Goal: Task Accomplishment & Management: Use online tool/utility

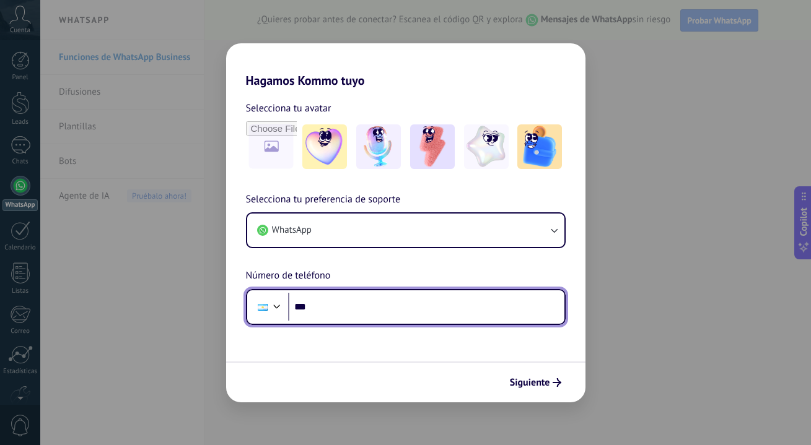
click at [402, 302] on input "***" at bounding box center [426, 307] width 276 height 28
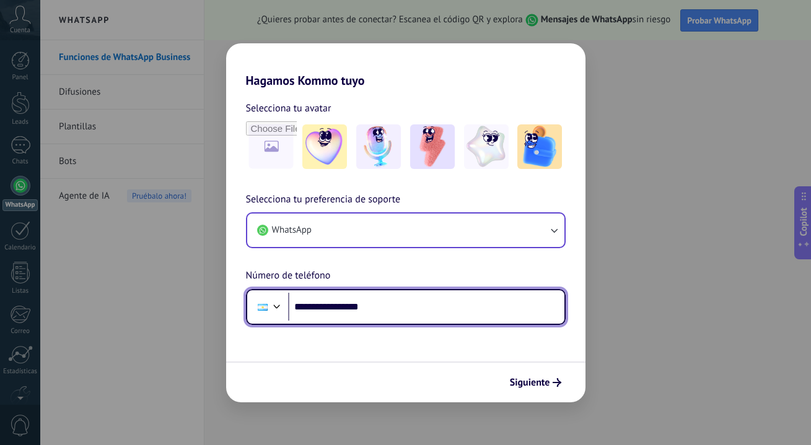
type input "**********"
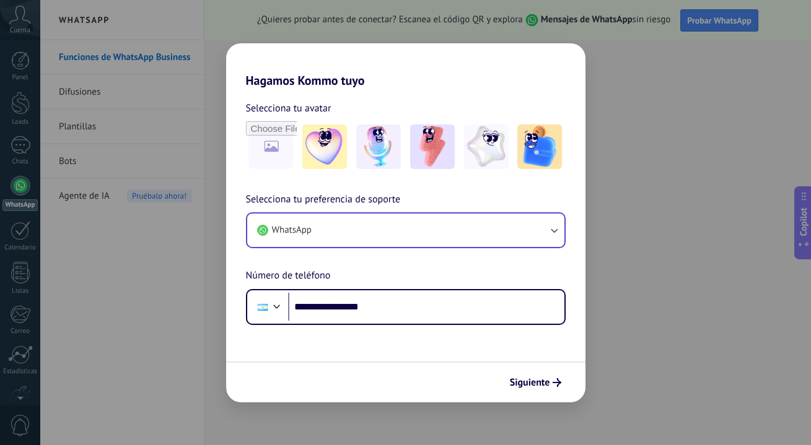
click at [507, 227] on button "WhatsApp" at bounding box center [405, 230] width 317 height 33
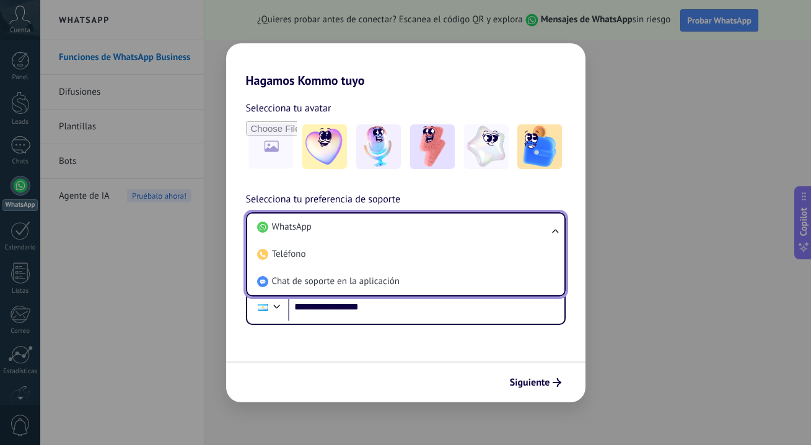
click at [507, 227] on li "WhatsApp" at bounding box center [403, 227] width 302 height 27
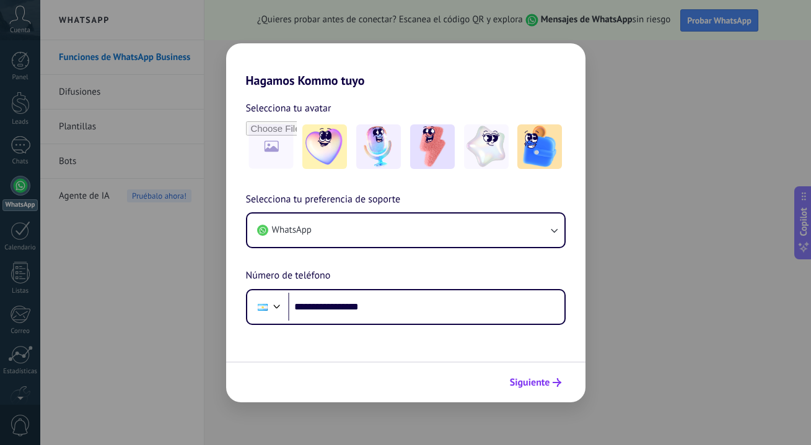
click at [537, 376] on button "Siguiente" at bounding box center [535, 382] width 63 height 21
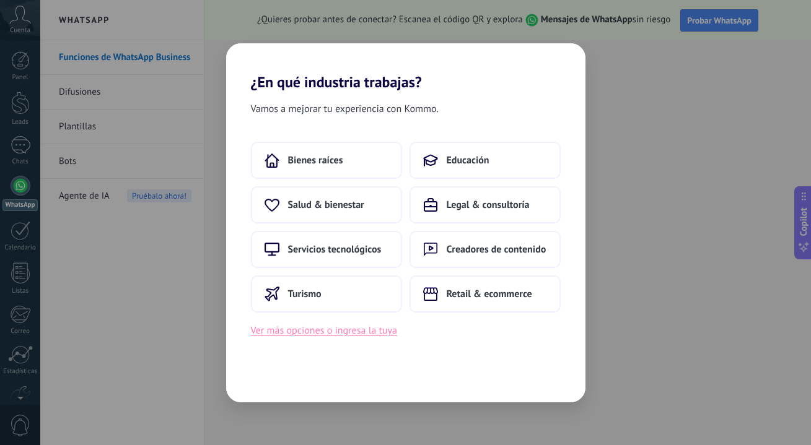
click at [334, 328] on button "Ver más opciones o ingresa la tuya" at bounding box center [324, 331] width 146 height 16
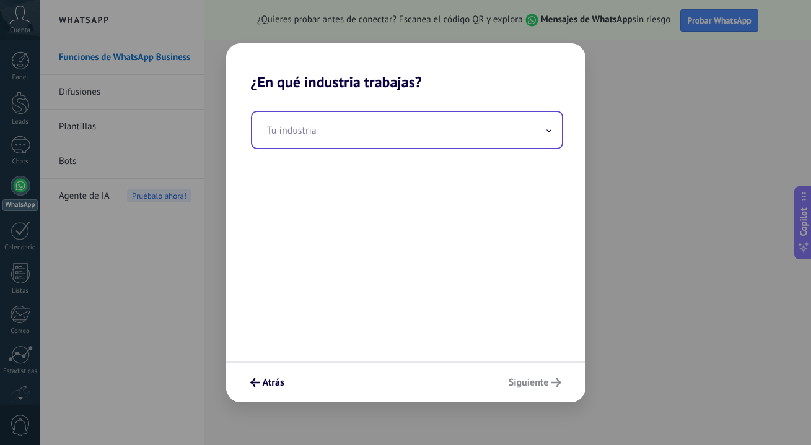
click at [378, 141] on input "text" at bounding box center [407, 130] width 310 height 36
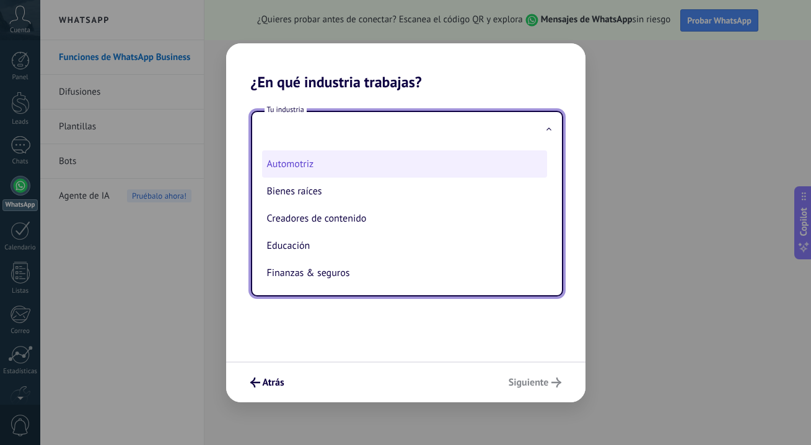
click at [336, 167] on li "Automotriz" at bounding box center [404, 163] width 285 height 27
type input "**********"
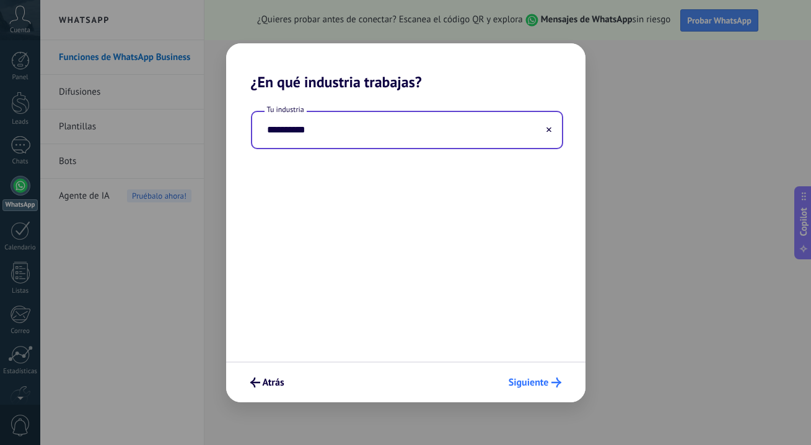
click at [529, 389] on button "Siguiente" at bounding box center [535, 382] width 64 height 21
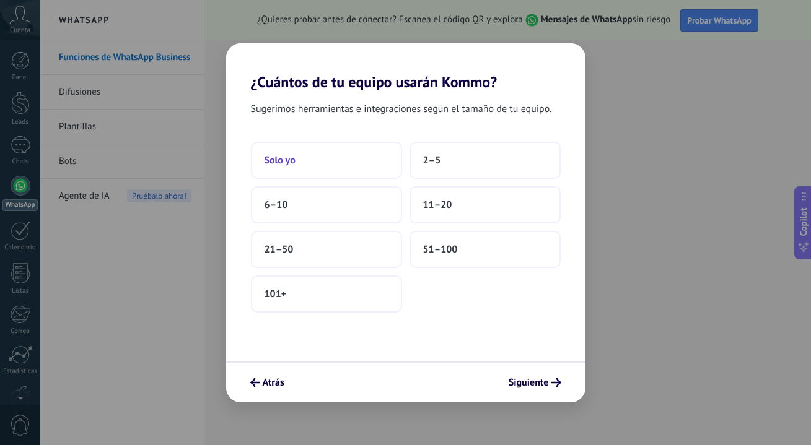
click at [345, 154] on button "Solo yo" at bounding box center [326, 160] width 151 height 37
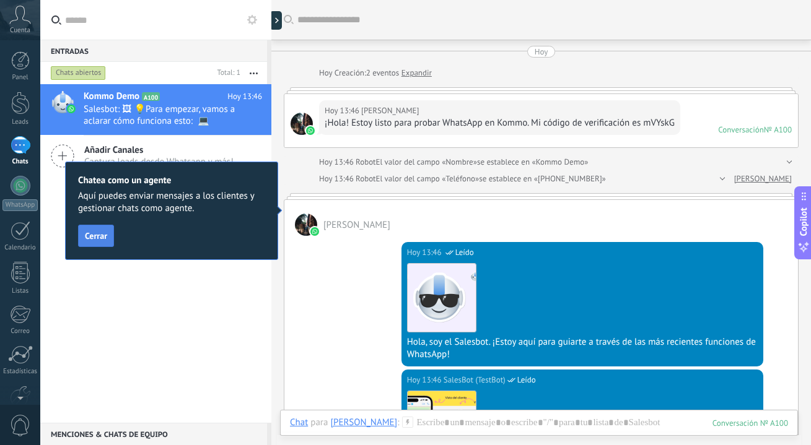
click at [105, 243] on button "Cerrar" at bounding box center [96, 236] width 36 height 22
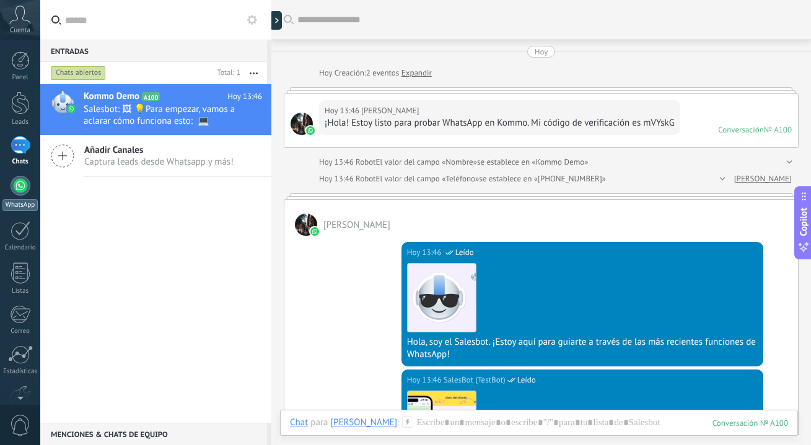
click at [22, 195] on div at bounding box center [21, 186] width 20 height 20
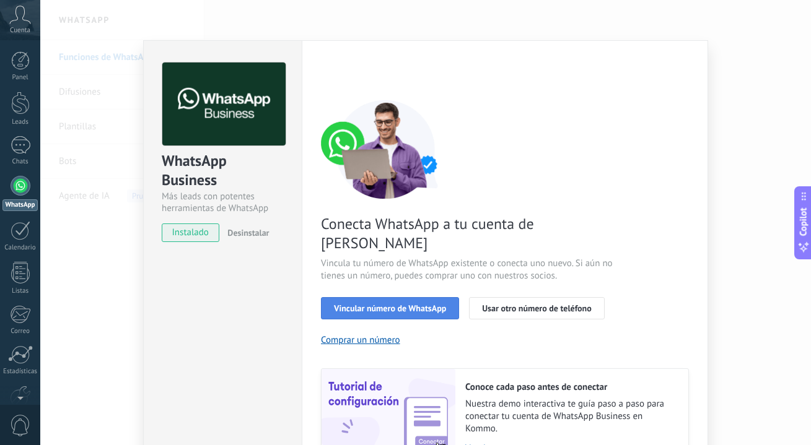
click at [398, 297] on button "Vincular número de WhatsApp" at bounding box center [390, 308] width 138 height 22
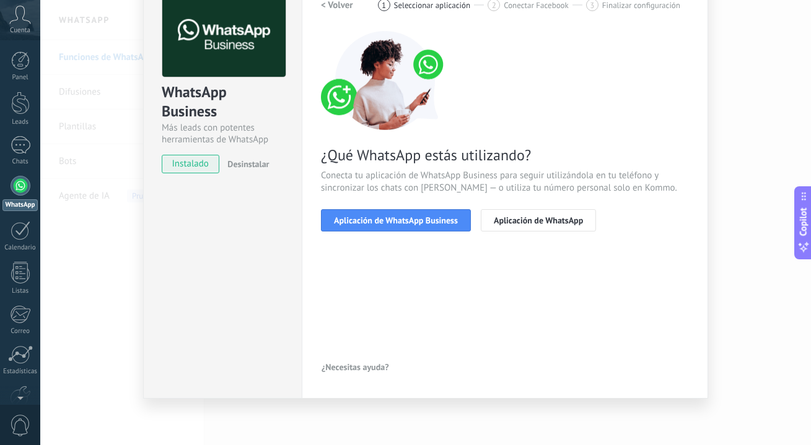
scroll to position [69, 0]
click at [394, 220] on span "Aplicación de WhatsApp Business" at bounding box center [396, 220] width 124 height 9
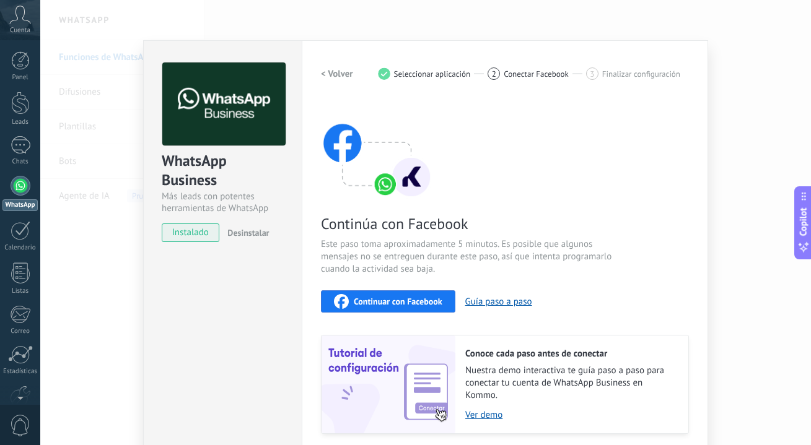
scroll to position [0, 0]
click at [369, 297] on span "Continuar con Facebook" at bounding box center [398, 301] width 89 height 9
click at [122, 206] on div "WhatsApp Business Más leads con potentes herramientas de WhatsApp instalado Des…" at bounding box center [425, 222] width 770 height 445
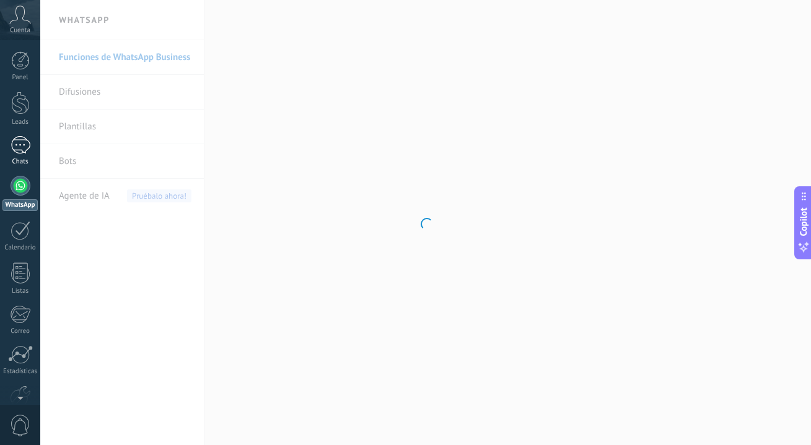
click at [28, 154] on link "1 Chats" at bounding box center [20, 151] width 40 height 30
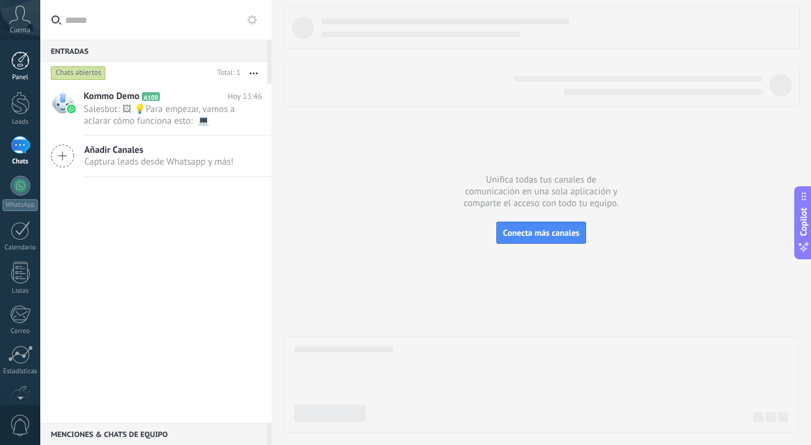
click at [19, 52] on div at bounding box center [20, 60] width 19 height 19
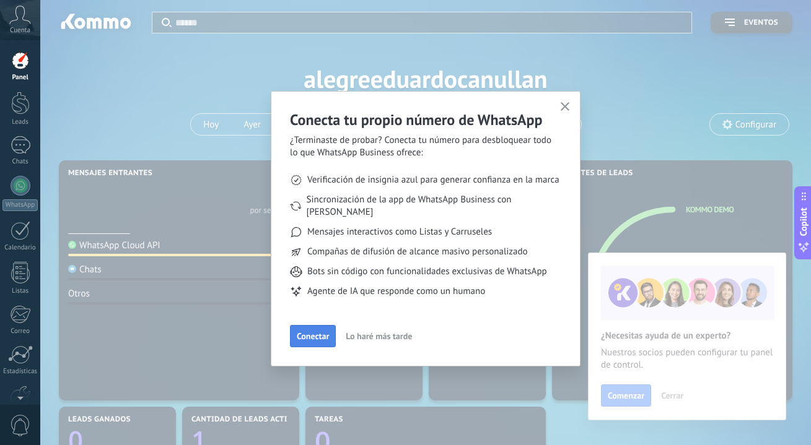
click at [326, 332] on span "Conectar" at bounding box center [313, 336] width 32 height 9
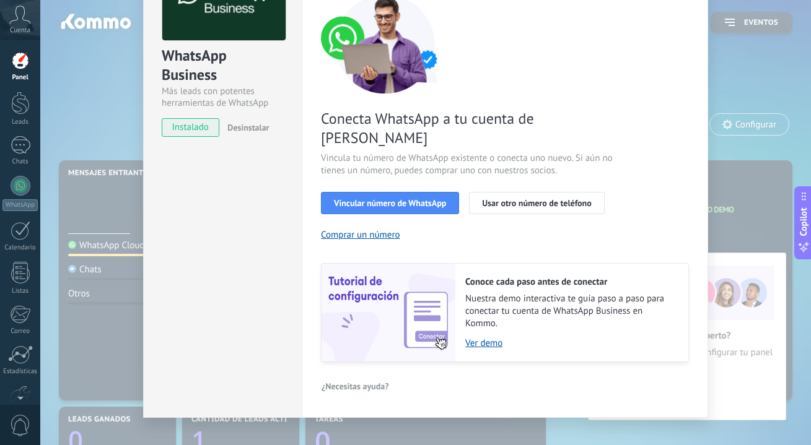
scroll to position [105, 0]
click at [190, 128] on span "instalado" at bounding box center [190, 128] width 56 height 19
click at [20, 27] on span "Cuenta" at bounding box center [20, 31] width 20 height 8
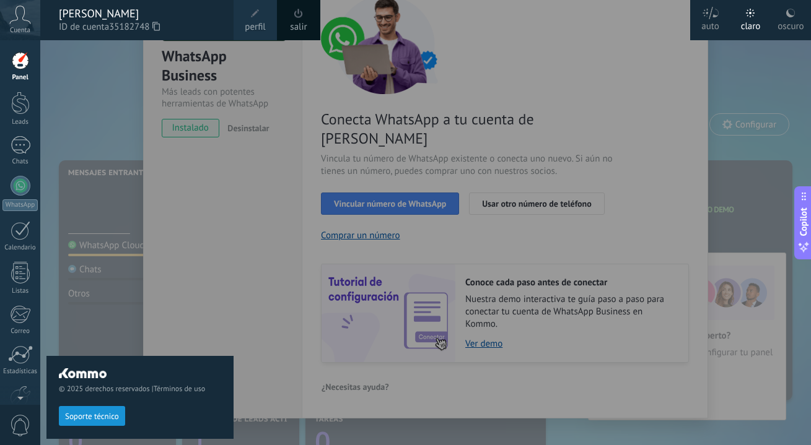
click at [782, 14] on div "oscuro" at bounding box center [790, 24] width 26 height 32
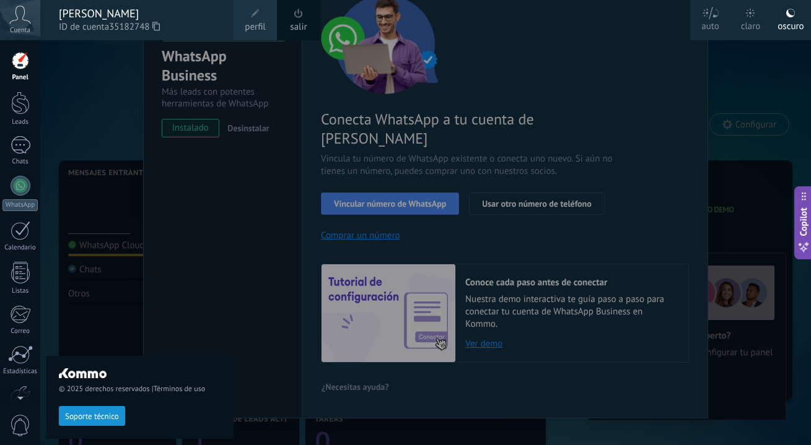
click at [495, 123] on div at bounding box center [445, 222] width 811 height 445
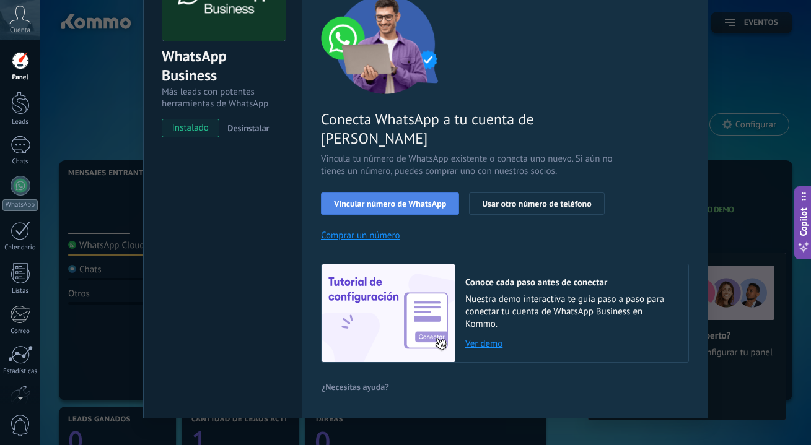
click at [385, 193] on button "Vincular número de WhatsApp" at bounding box center [390, 204] width 138 height 22
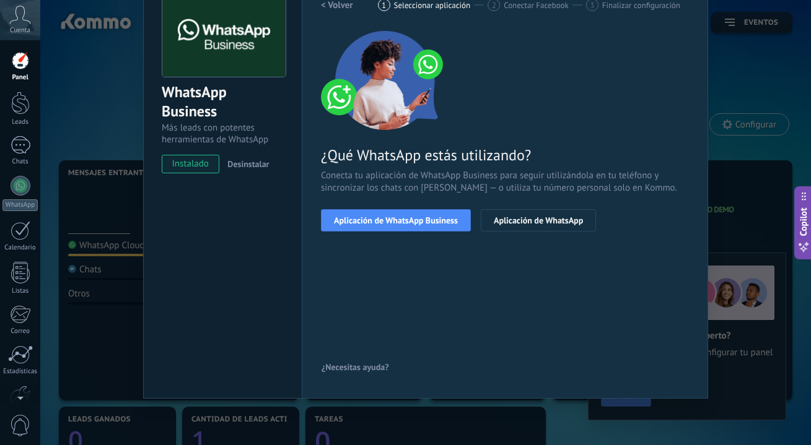
scroll to position [69, 0]
click at [385, 214] on button "Aplicación de WhatsApp Business" at bounding box center [396, 220] width 150 height 22
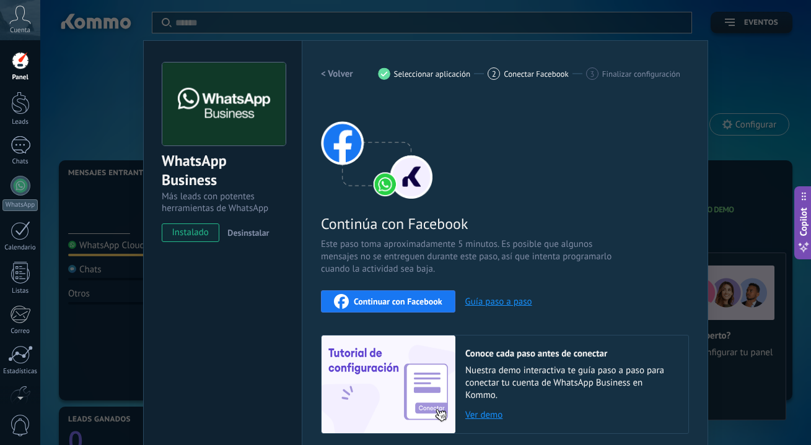
scroll to position [20, 0]
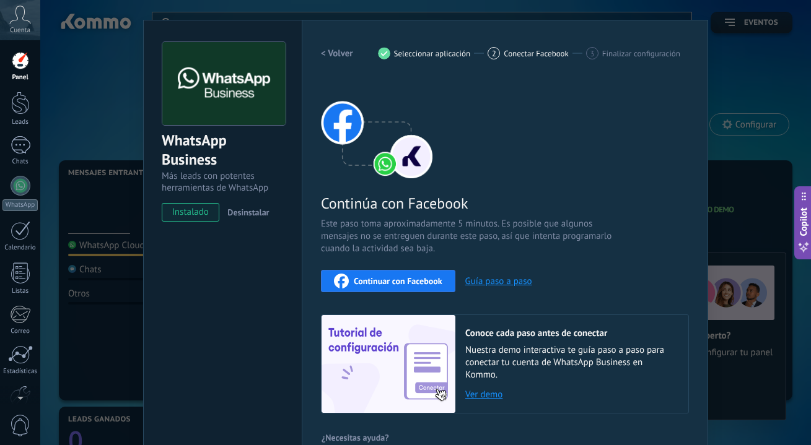
click at [488, 51] on div "2" at bounding box center [493, 53] width 12 height 12
click at [604, 52] on span "Finalizar configuración" at bounding box center [641, 53] width 78 height 9
click at [413, 274] on div "Continuar con Facebook" at bounding box center [388, 281] width 108 height 15
